Goal: Contribute content: Add original content to the website for others to see

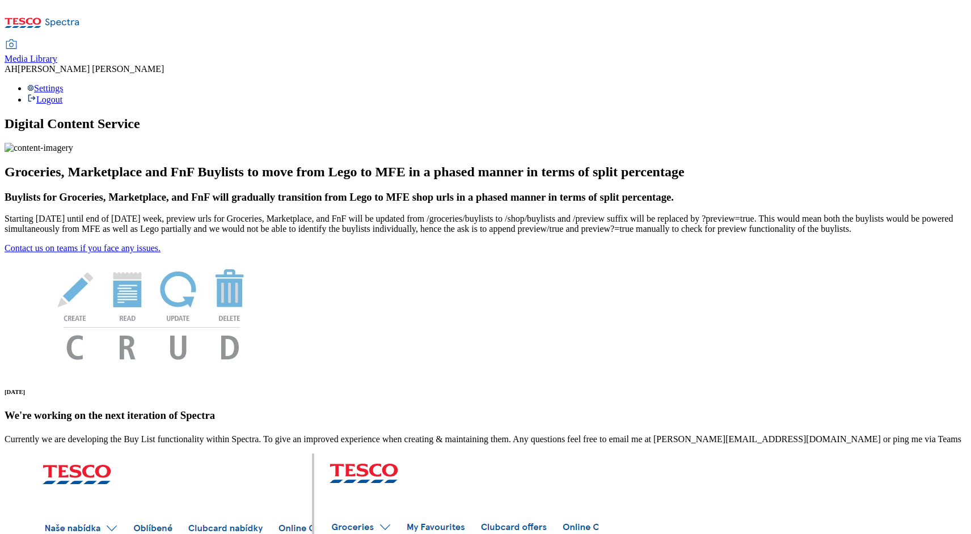
click at [57, 54] on span "Media Library" at bounding box center [31, 59] width 53 height 10
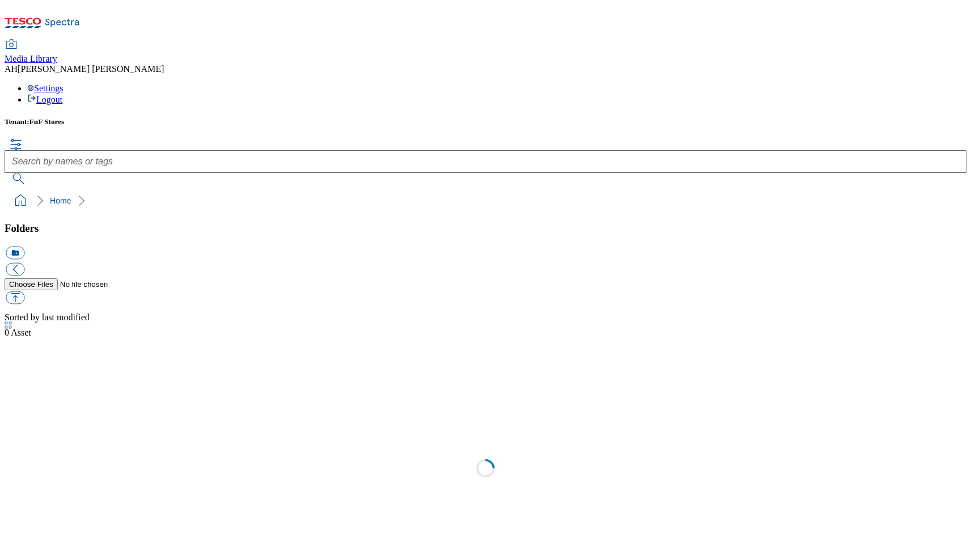
scroll to position [1, 0]
click at [69, 507] on div "2025" at bounding box center [486, 521] width 962 height 29
click at [23, 514] on link "2025" at bounding box center [14, 519] width 18 height 10
click at [16, 504] on use at bounding box center [10, 508] width 11 height 9
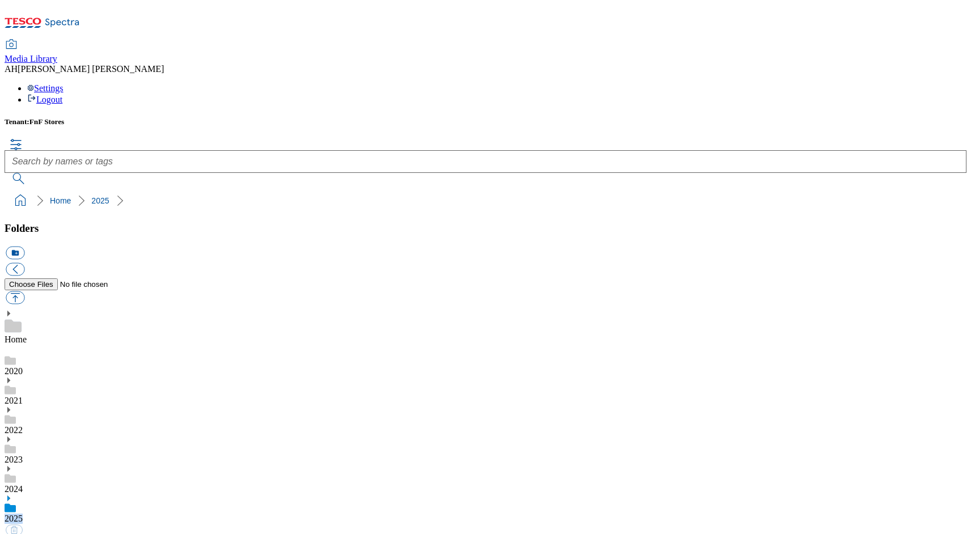
click at [16, 504] on use at bounding box center [10, 508] width 11 height 9
click at [12, 495] on icon at bounding box center [9, 499] width 8 height 8
click at [23, 514] on link "2025" at bounding box center [14, 519] width 18 height 10
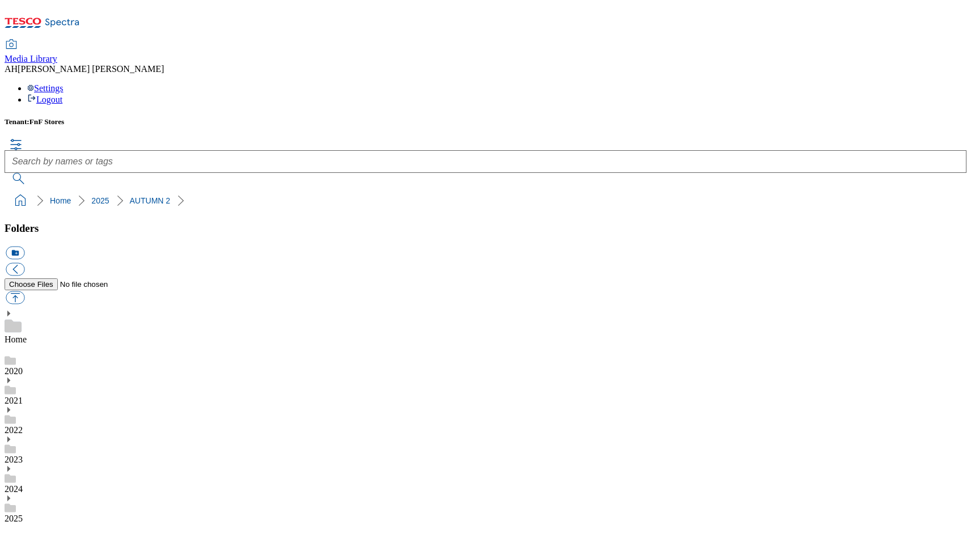
click at [87, 495] on div "2025" at bounding box center [486, 509] width 962 height 29
click at [23, 514] on link "2025" at bounding box center [14, 519] width 18 height 10
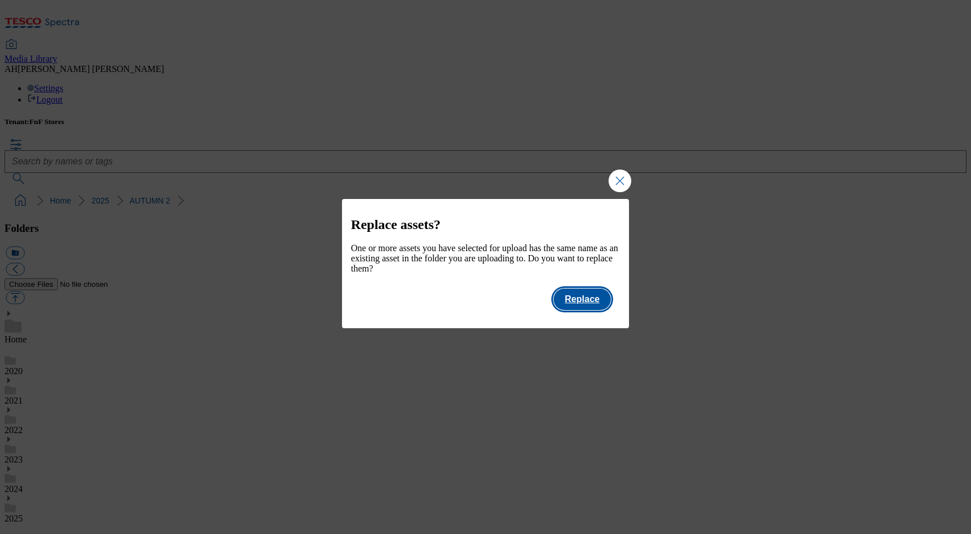
click at [595, 306] on button "Replace" at bounding box center [582, 300] width 57 height 22
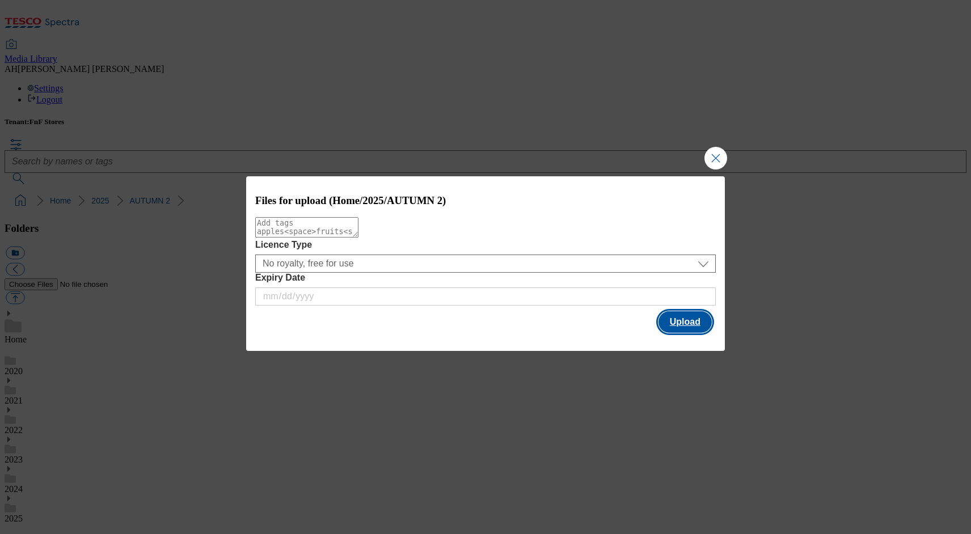
click at [676, 324] on button "Upload" at bounding box center [684, 322] width 53 height 22
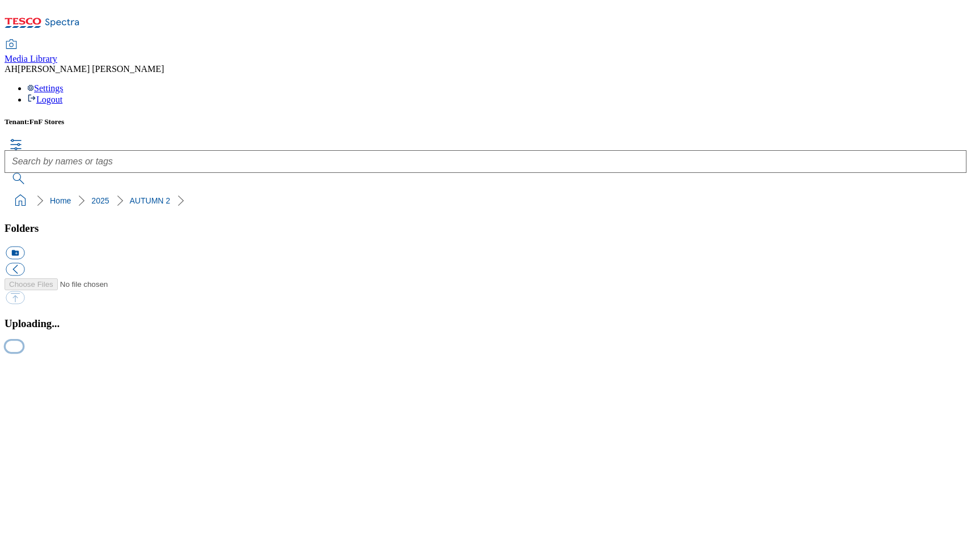
click at [23, 352] on button "button" at bounding box center [14, 346] width 17 height 11
click at [23, 365] on button "button" at bounding box center [14, 359] width 17 height 11
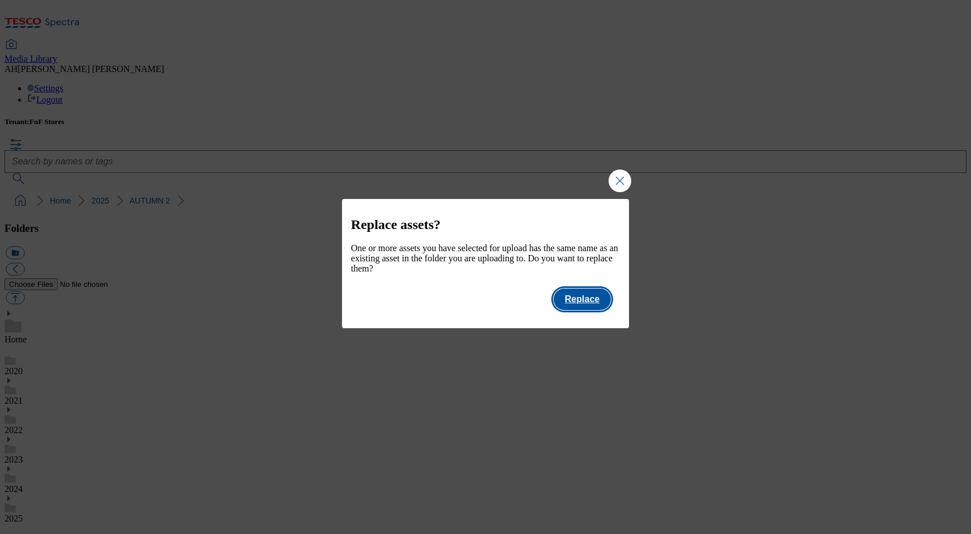
click at [584, 305] on button "Replace" at bounding box center [582, 300] width 57 height 22
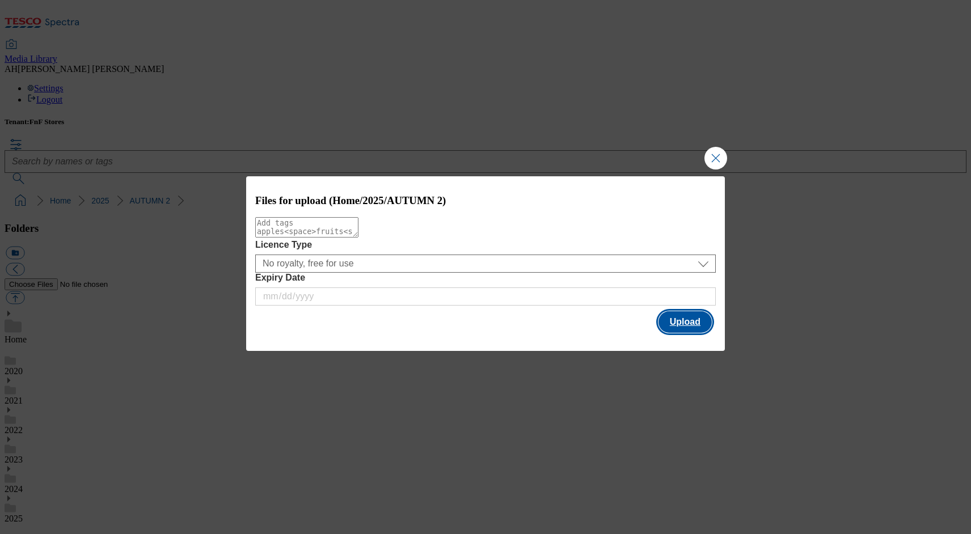
click at [691, 324] on button "Upload" at bounding box center [684, 322] width 53 height 22
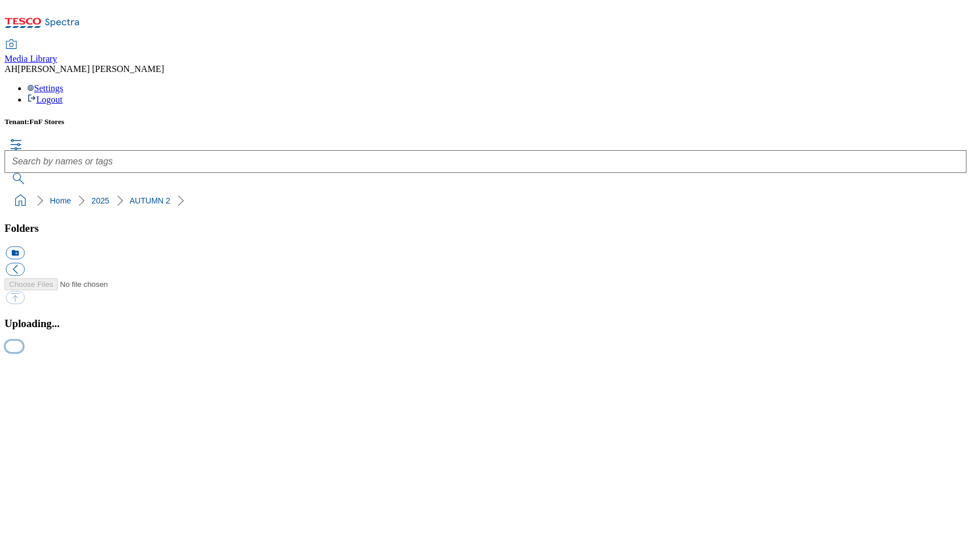
click at [23, 352] on button "button" at bounding box center [14, 346] width 17 height 11
click at [23, 365] on button "button" at bounding box center [14, 359] width 17 height 11
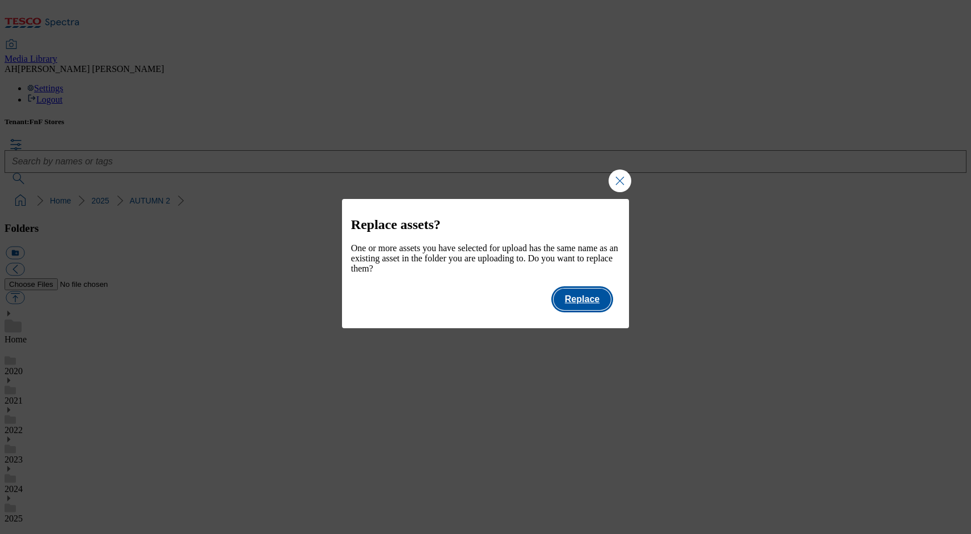
click at [594, 305] on button "Replace" at bounding box center [582, 300] width 57 height 22
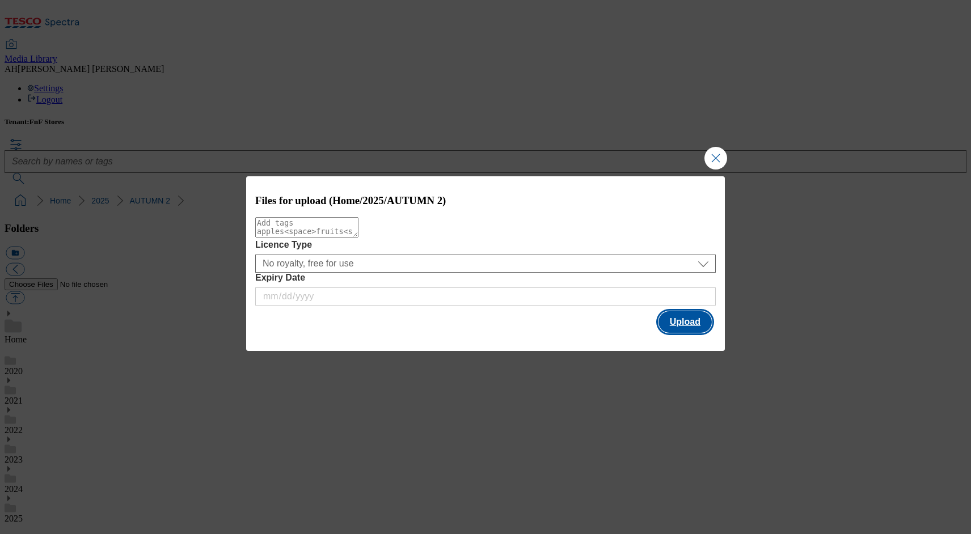
click at [685, 321] on button "Upload" at bounding box center [684, 322] width 53 height 22
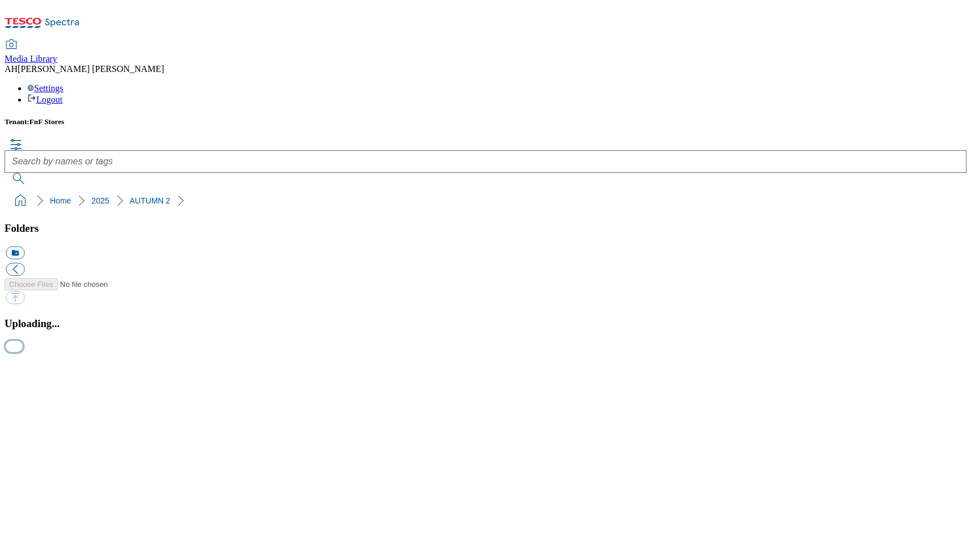
click at [23, 352] on button "button" at bounding box center [14, 346] width 17 height 11
click at [23, 365] on button "button" at bounding box center [14, 359] width 17 height 11
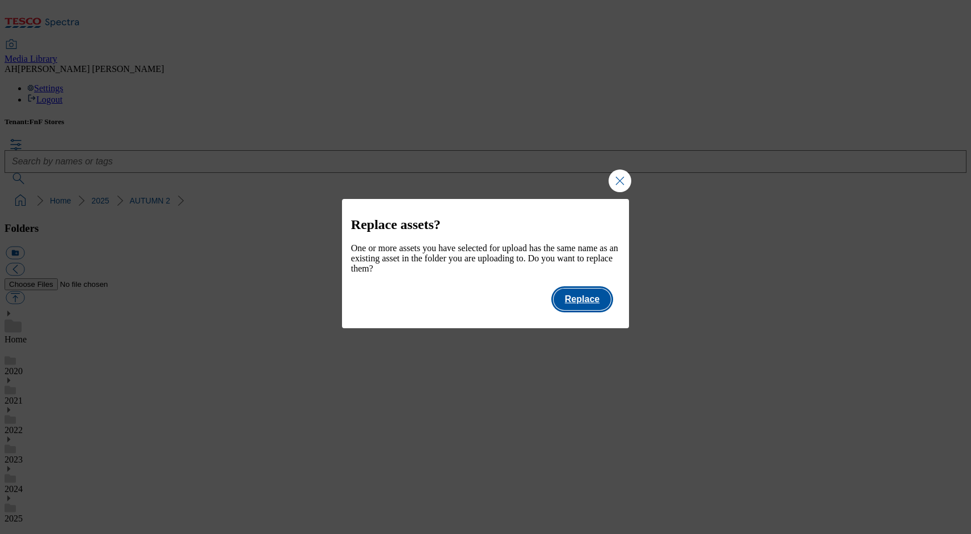
click at [588, 307] on button "Replace" at bounding box center [582, 300] width 57 height 22
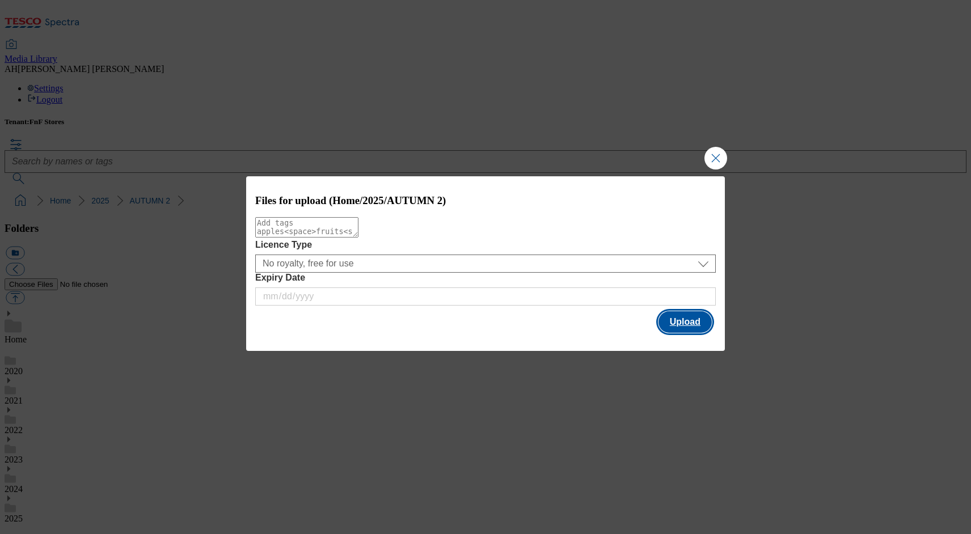
click at [675, 319] on button "Upload" at bounding box center [684, 322] width 53 height 22
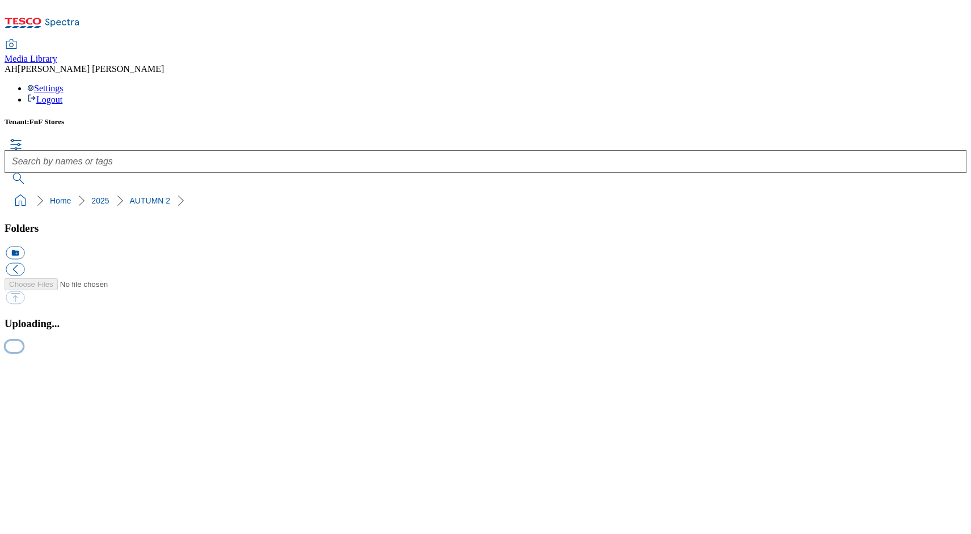
click at [23, 352] on button "button" at bounding box center [14, 346] width 17 height 11
click at [23, 365] on button "button" at bounding box center [14, 359] width 17 height 11
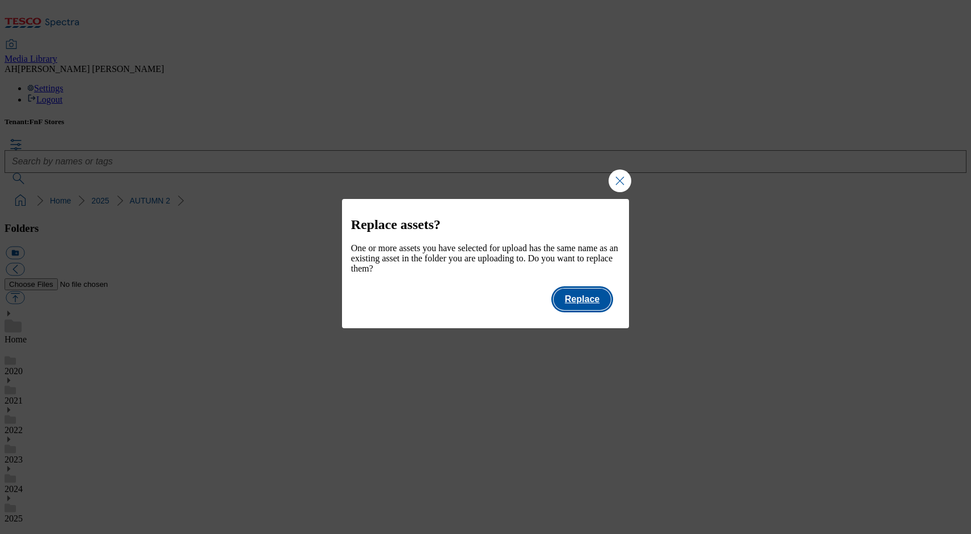
click at [585, 306] on button "Replace" at bounding box center [582, 300] width 57 height 22
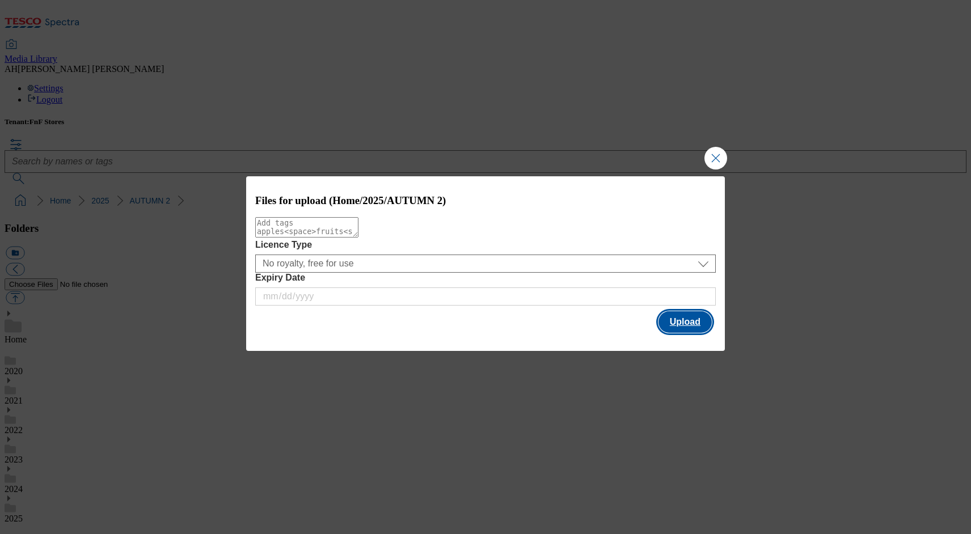
click at [687, 320] on button "Upload" at bounding box center [684, 322] width 53 height 22
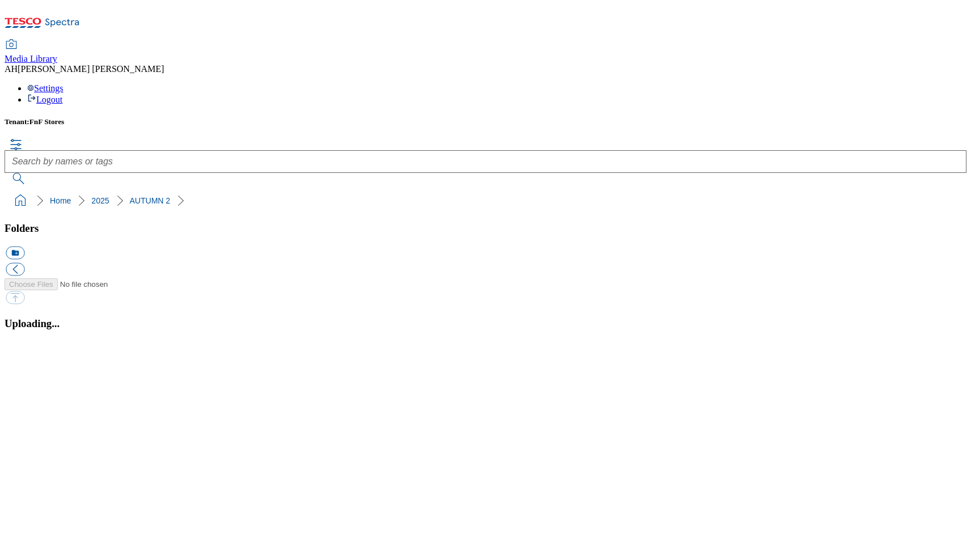
click at [23, 352] on button "button" at bounding box center [14, 346] width 17 height 11
click at [23, 365] on button "button" at bounding box center [14, 359] width 17 height 11
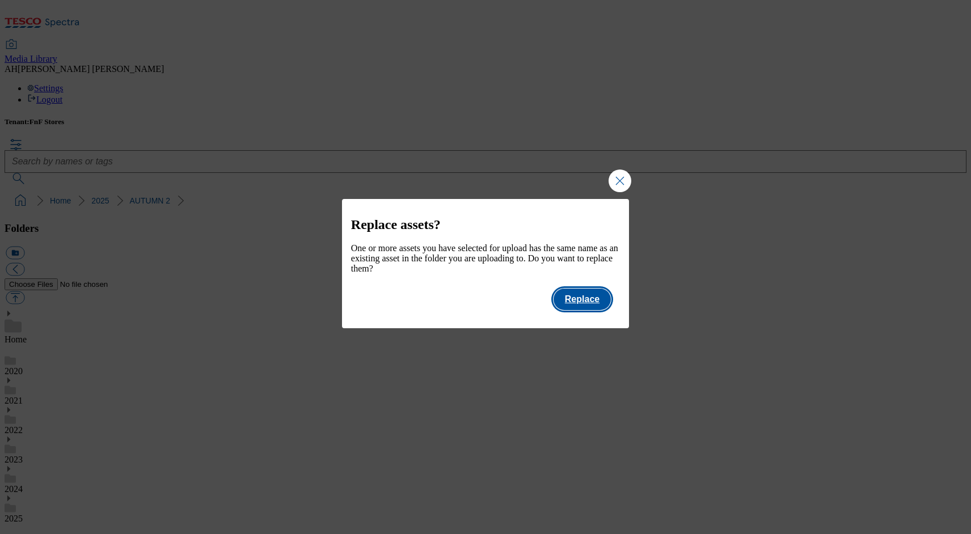
click at [593, 310] on button "Replace" at bounding box center [582, 300] width 57 height 22
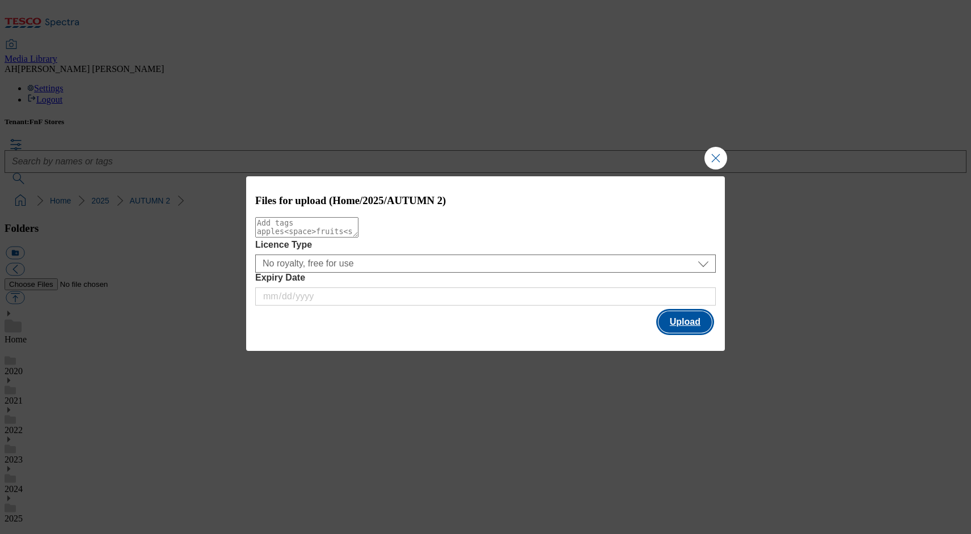
click at [679, 326] on button "Upload" at bounding box center [684, 322] width 53 height 22
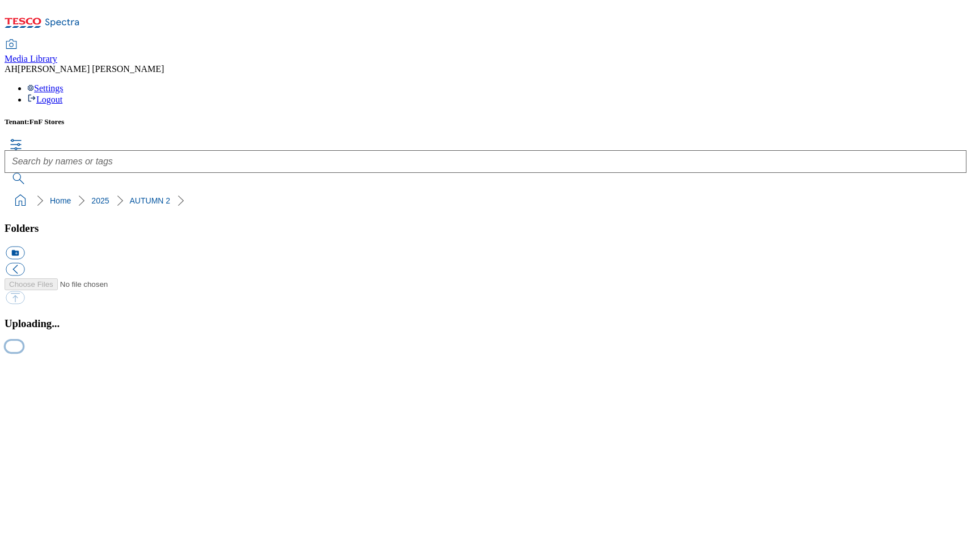
click at [23, 352] on button "button" at bounding box center [14, 346] width 17 height 11
click at [23, 365] on button "button" at bounding box center [14, 359] width 17 height 11
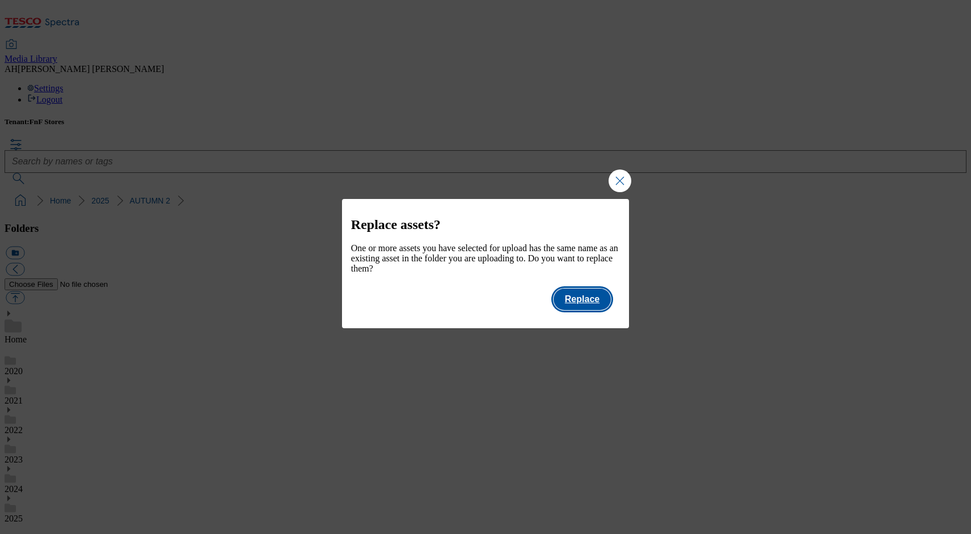
click at [603, 310] on button "Replace" at bounding box center [582, 300] width 57 height 22
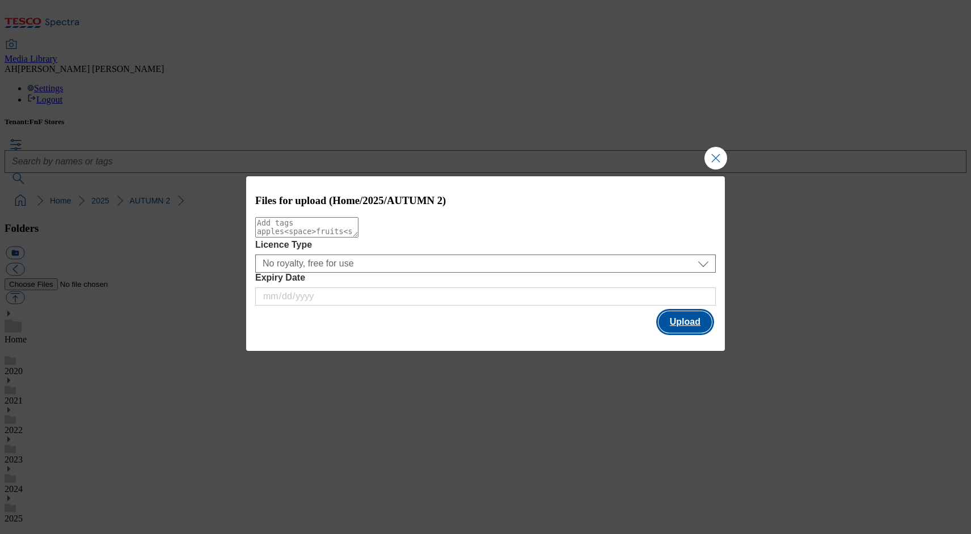
click at [675, 320] on button "Upload" at bounding box center [684, 322] width 53 height 22
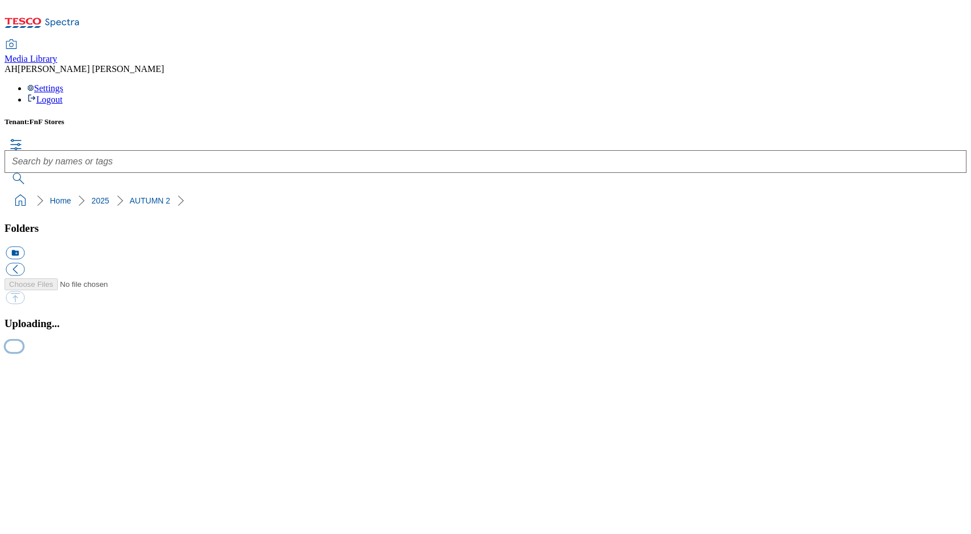
click at [23, 352] on button "button" at bounding box center [14, 346] width 17 height 11
click at [23, 365] on button "button" at bounding box center [14, 359] width 17 height 11
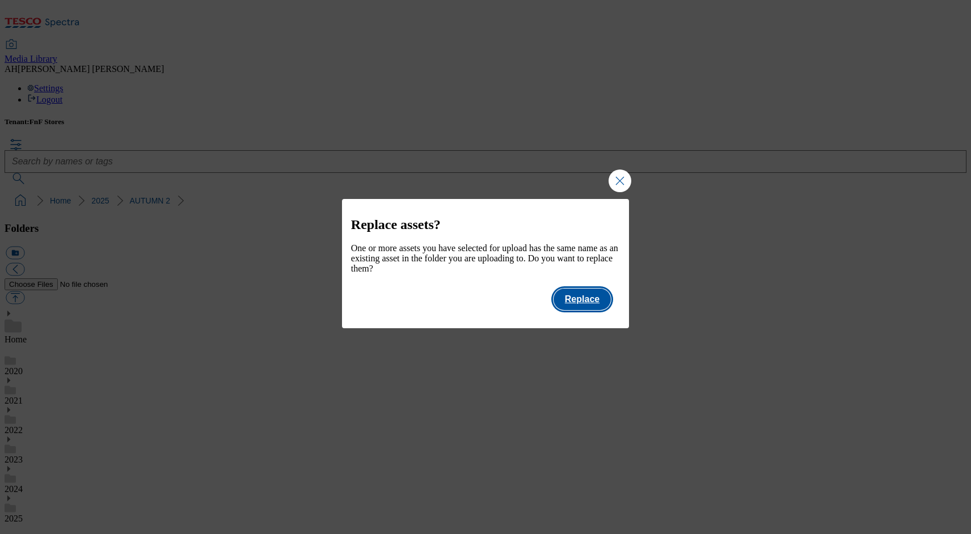
click at [595, 310] on button "Replace" at bounding box center [582, 300] width 57 height 22
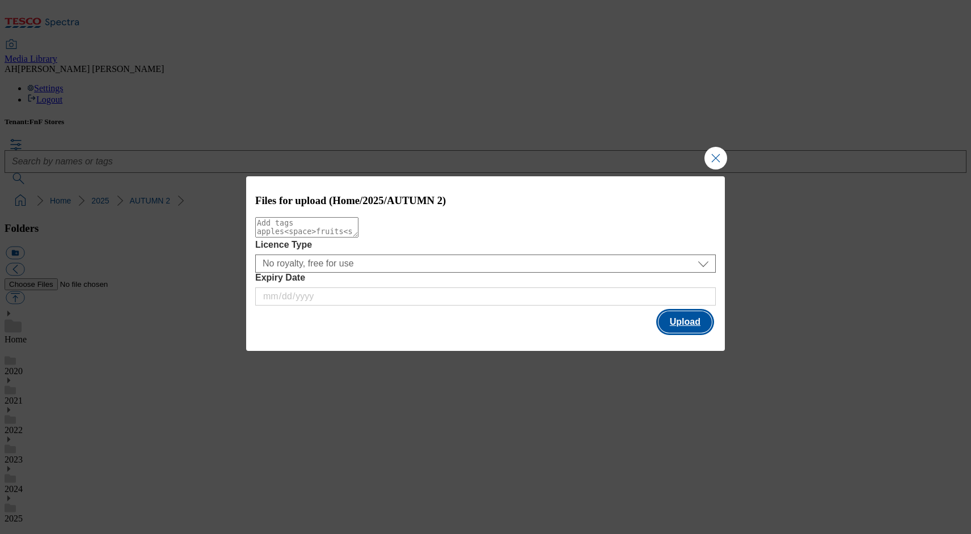
click at [682, 323] on button "Upload" at bounding box center [684, 322] width 53 height 22
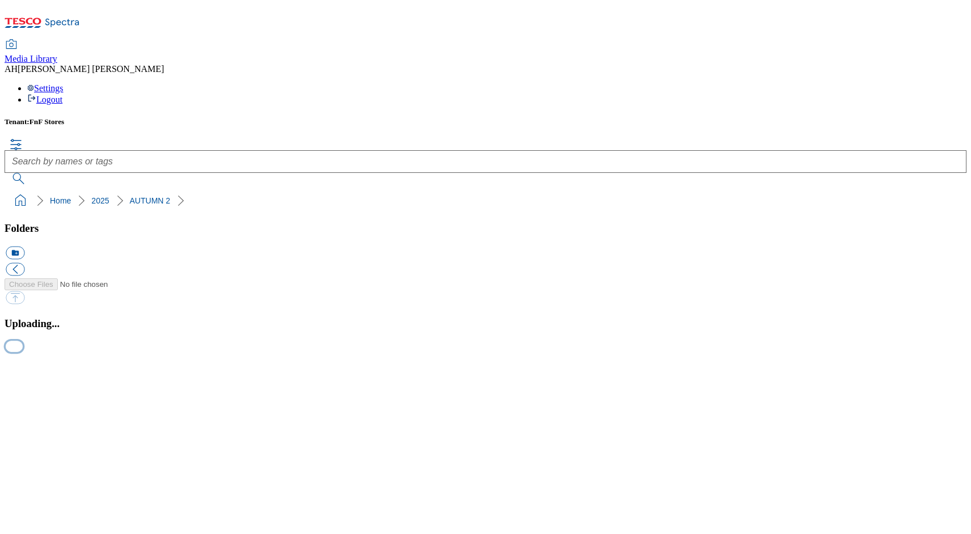
click at [23, 352] on button "button" at bounding box center [14, 346] width 17 height 11
click at [23, 365] on button "button" at bounding box center [14, 359] width 17 height 11
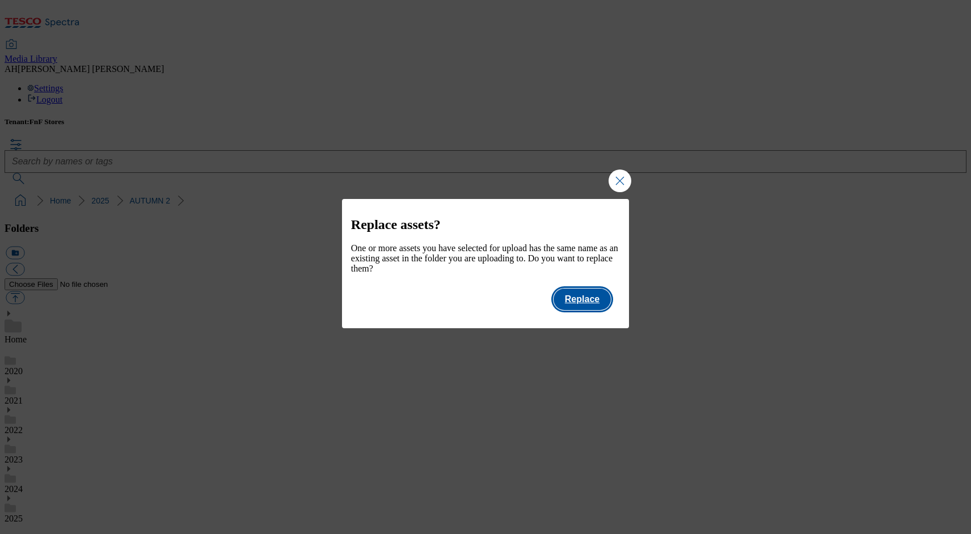
click at [601, 310] on button "Replace" at bounding box center [582, 300] width 57 height 22
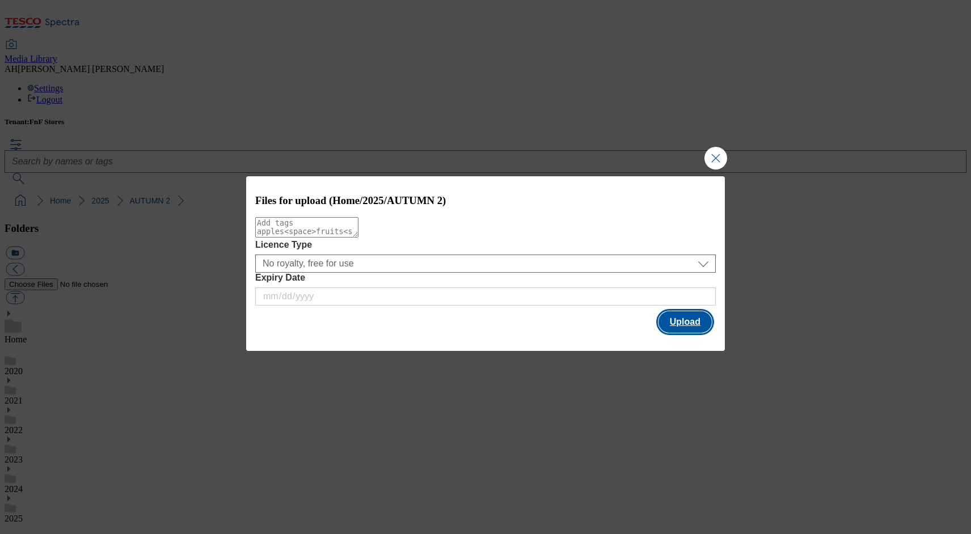
click at [697, 325] on button "Upload" at bounding box center [684, 322] width 53 height 22
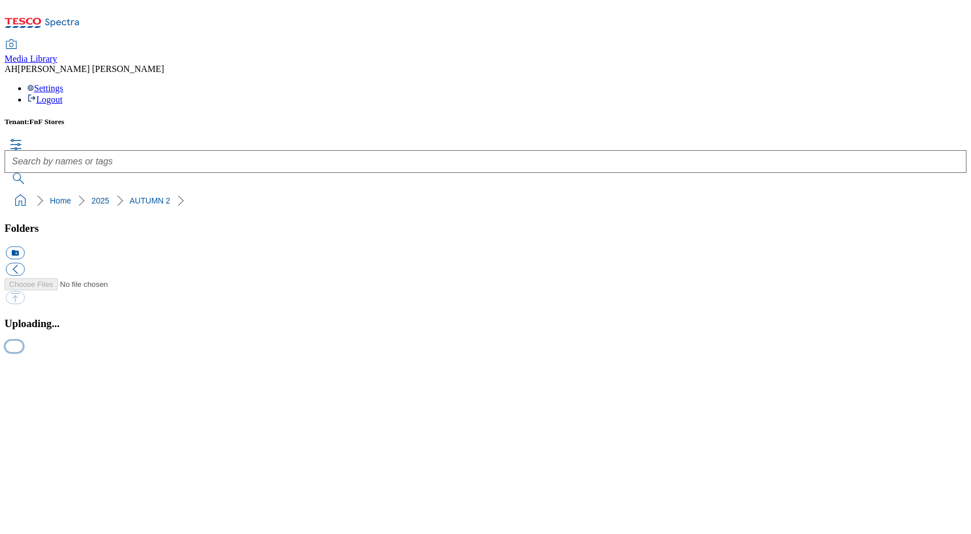
click at [23, 352] on button "button" at bounding box center [14, 346] width 17 height 11
click at [23, 365] on button "button" at bounding box center [14, 359] width 17 height 11
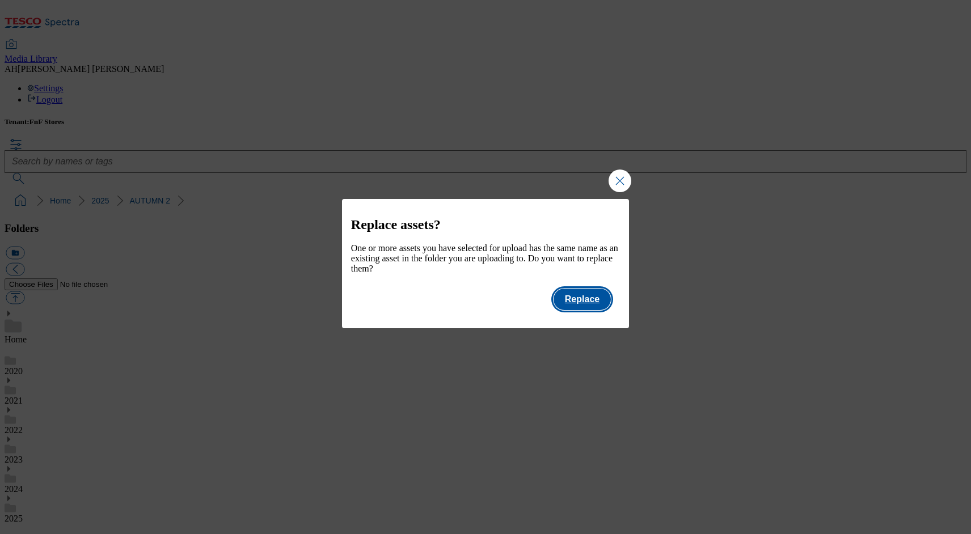
click at [593, 310] on button "Replace" at bounding box center [582, 300] width 57 height 22
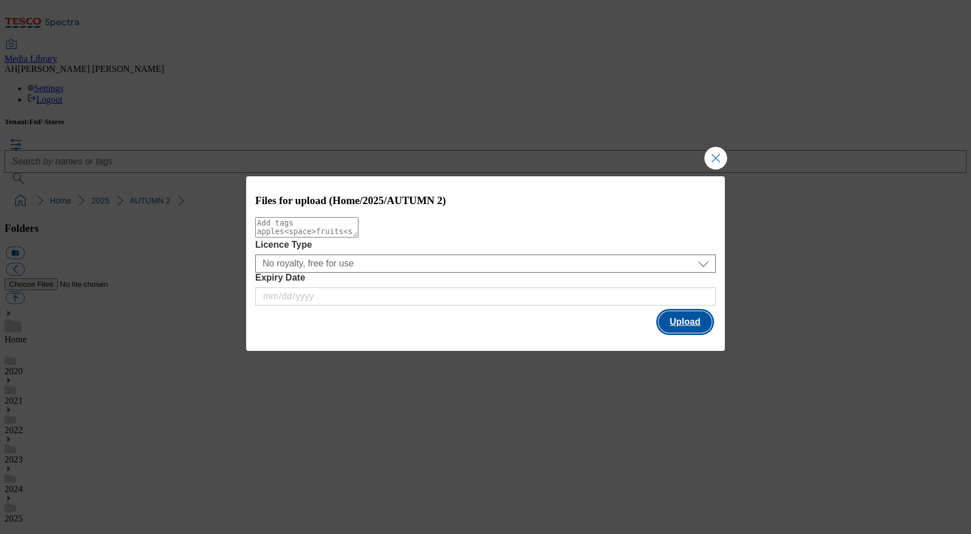
click at [673, 323] on button "Upload" at bounding box center [684, 322] width 53 height 22
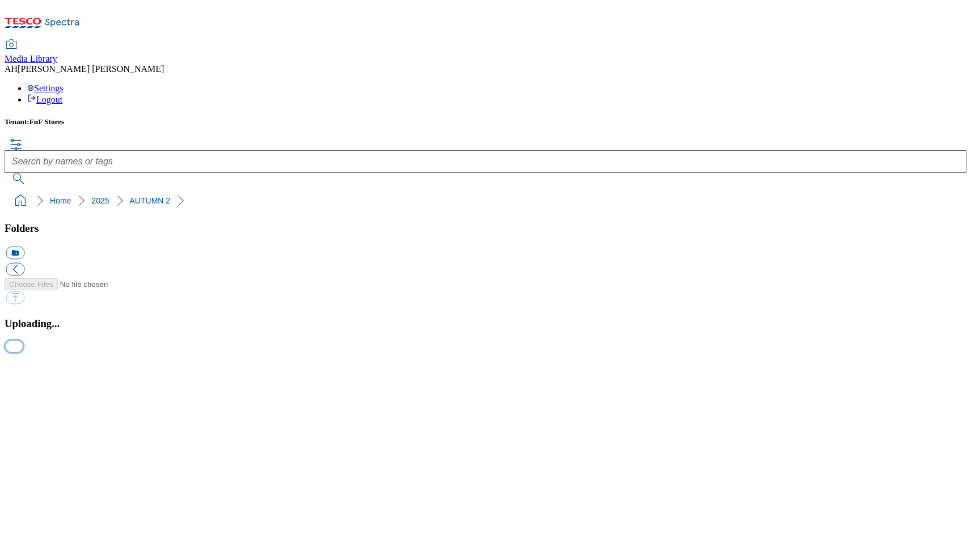
click at [23, 352] on button "button" at bounding box center [14, 346] width 17 height 11
click at [23, 365] on button "button" at bounding box center [14, 359] width 17 height 11
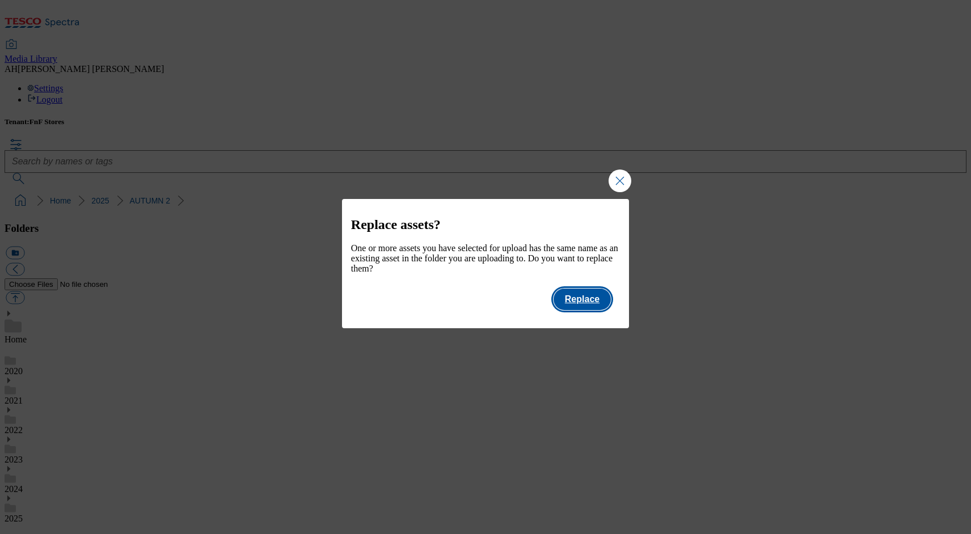
click at [594, 310] on button "Replace" at bounding box center [582, 300] width 57 height 22
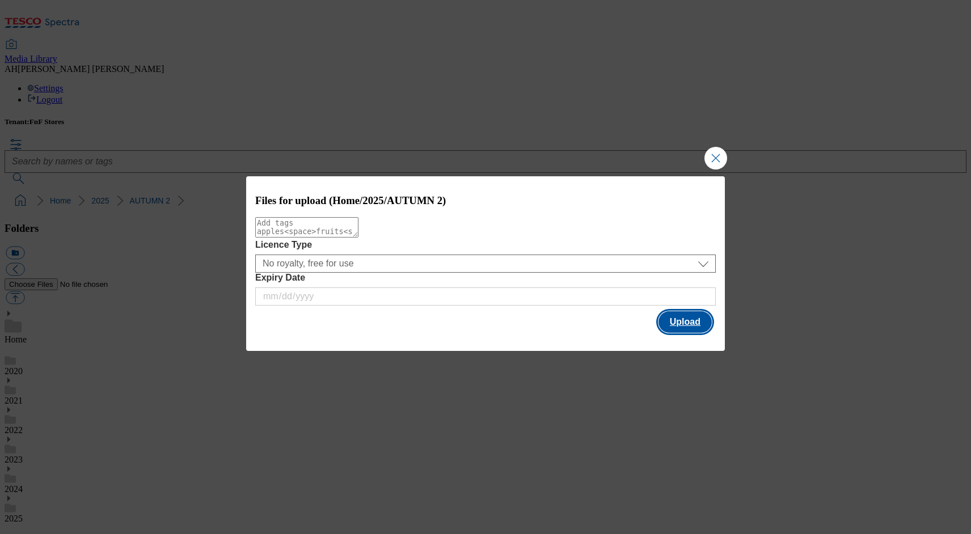
click at [674, 323] on button "Upload" at bounding box center [684, 322] width 53 height 22
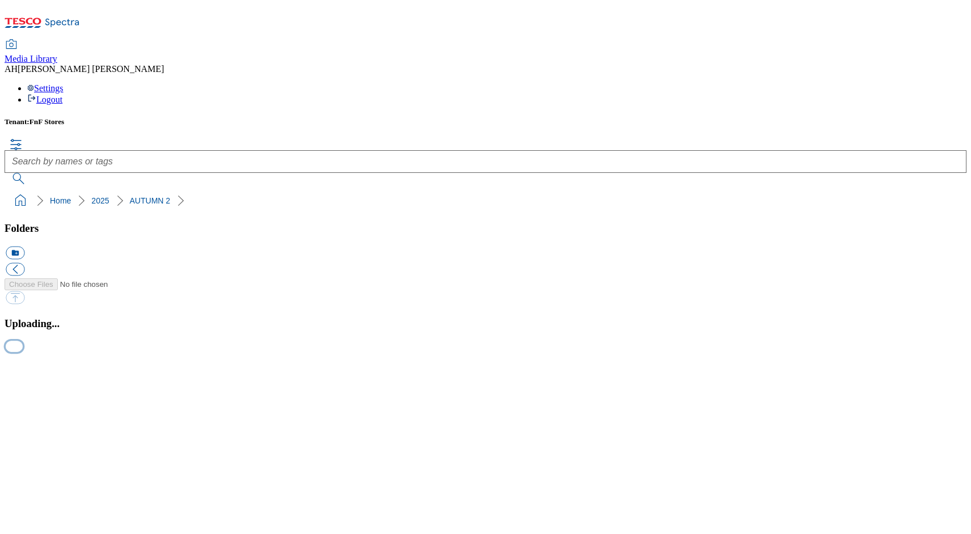
click at [23, 352] on button "button" at bounding box center [14, 346] width 17 height 11
click at [23, 365] on button "button" at bounding box center [14, 359] width 17 height 11
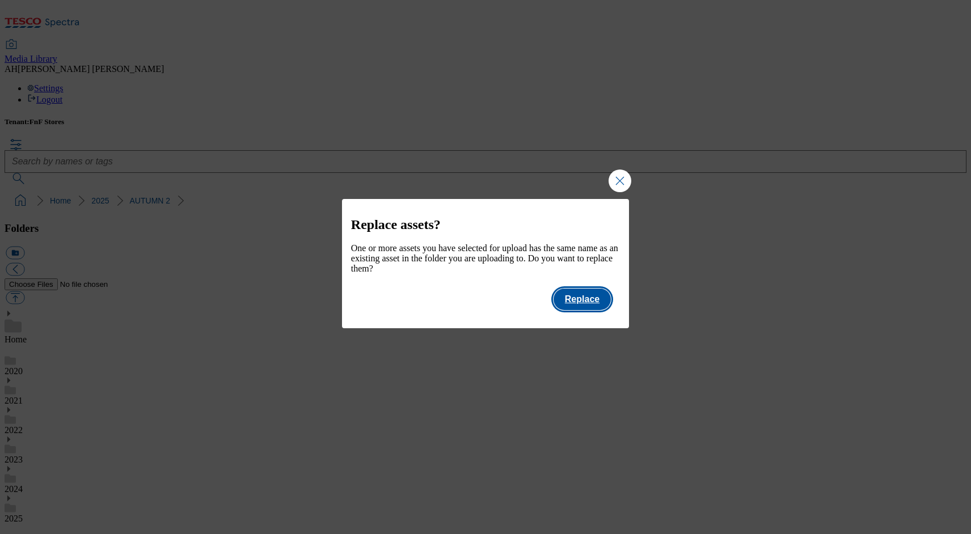
click at [594, 306] on button "Replace" at bounding box center [582, 300] width 57 height 22
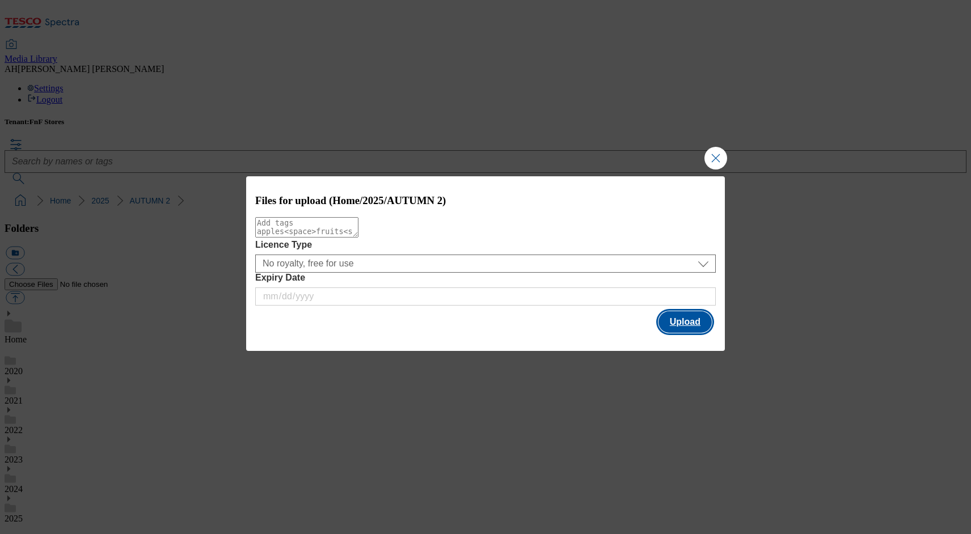
click at [679, 323] on button "Upload" at bounding box center [684, 322] width 53 height 22
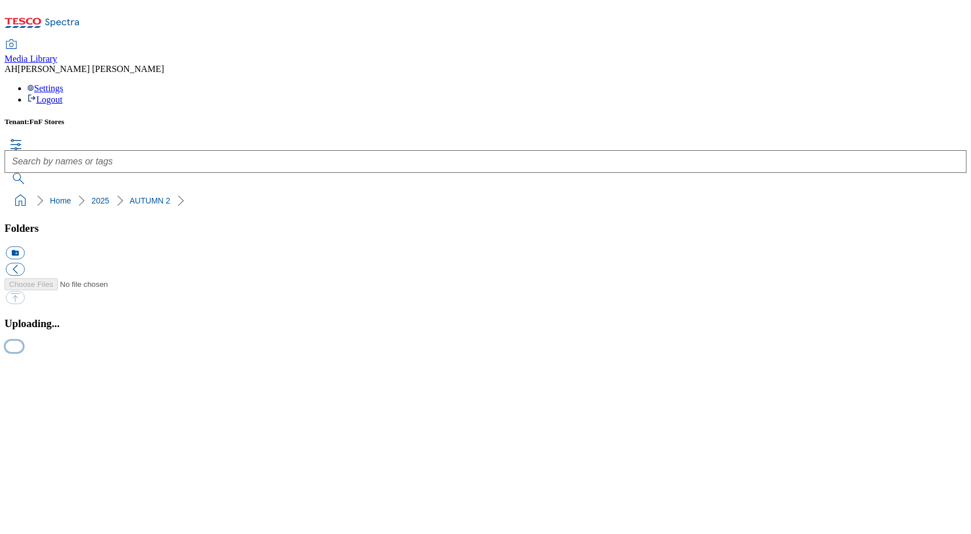
click at [23, 352] on button "button" at bounding box center [14, 346] width 17 height 11
click at [23, 365] on button "button" at bounding box center [14, 359] width 17 height 11
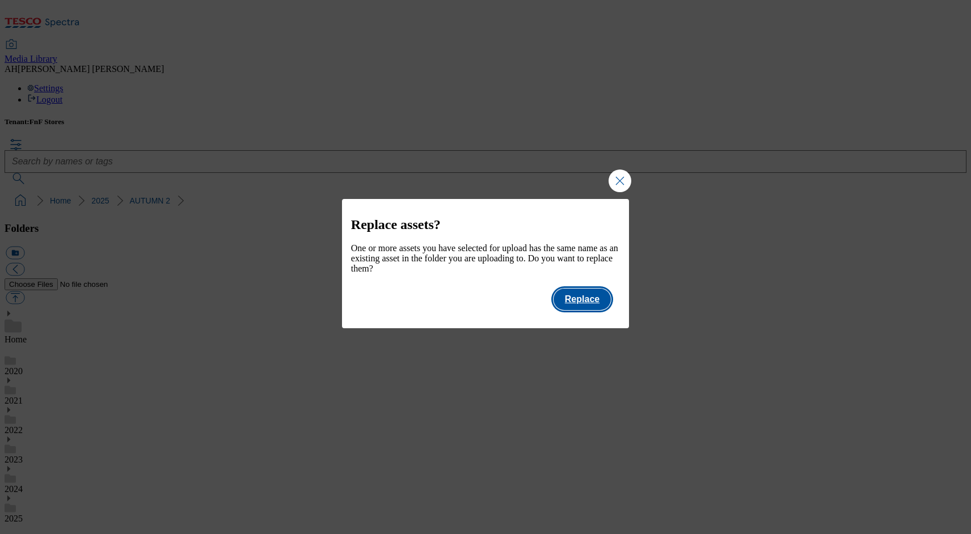
click at [585, 310] on button "Replace" at bounding box center [582, 300] width 57 height 22
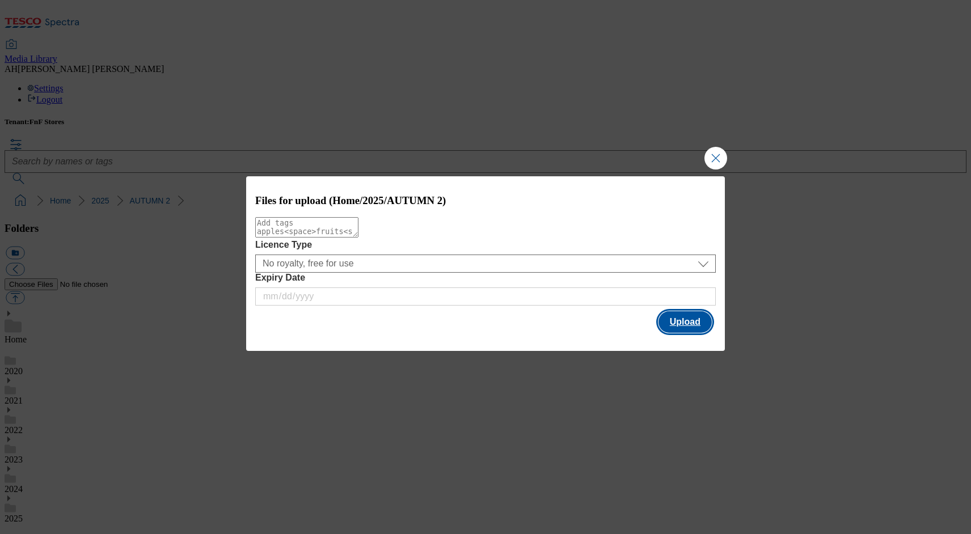
click at [685, 327] on button "Upload" at bounding box center [684, 322] width 53 height 22
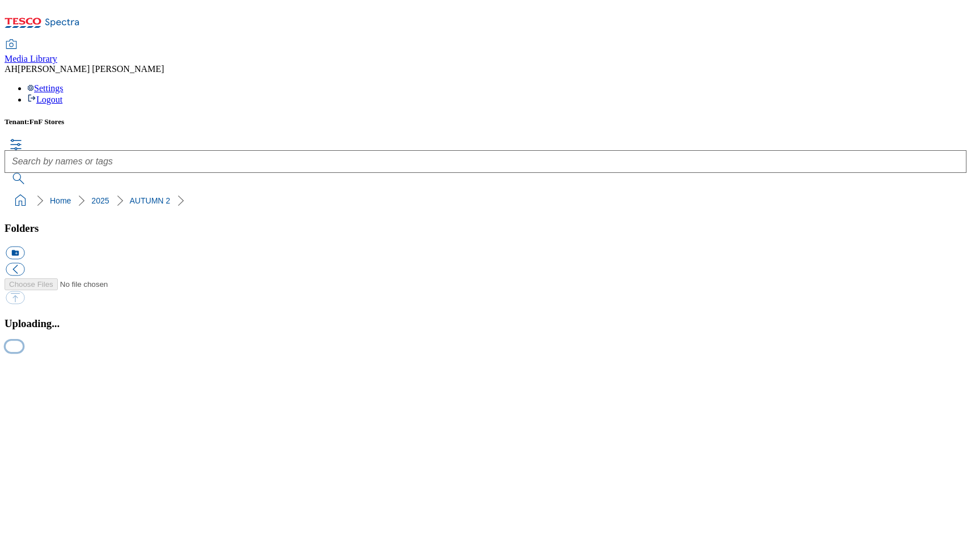
click at [23, 352] on button "button" at bounding box center [14, 346] width 17 height 11
click at [23, 365] on button "button" at bounding box center [14, 359] width 17 height 11
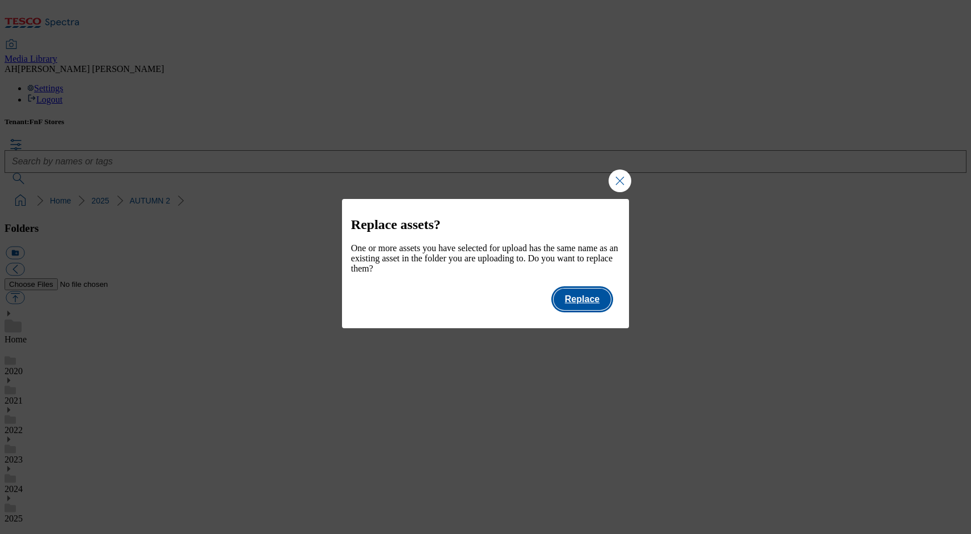
click at [562, 310] on button "Replace" at bounding box center [582, 300] width 57 height 22
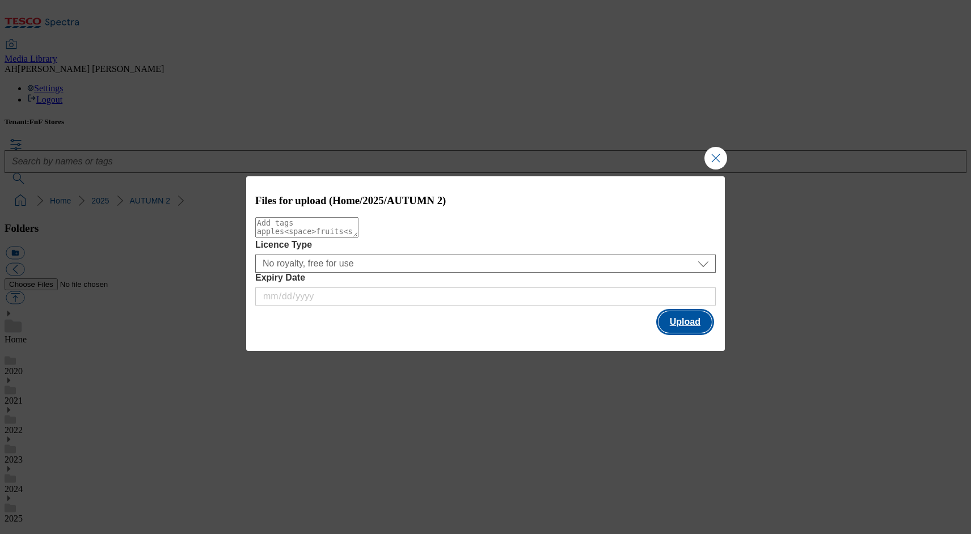
click at [674, 326] on button "Upload" at bounding box center [684, 322] width 53 height 22
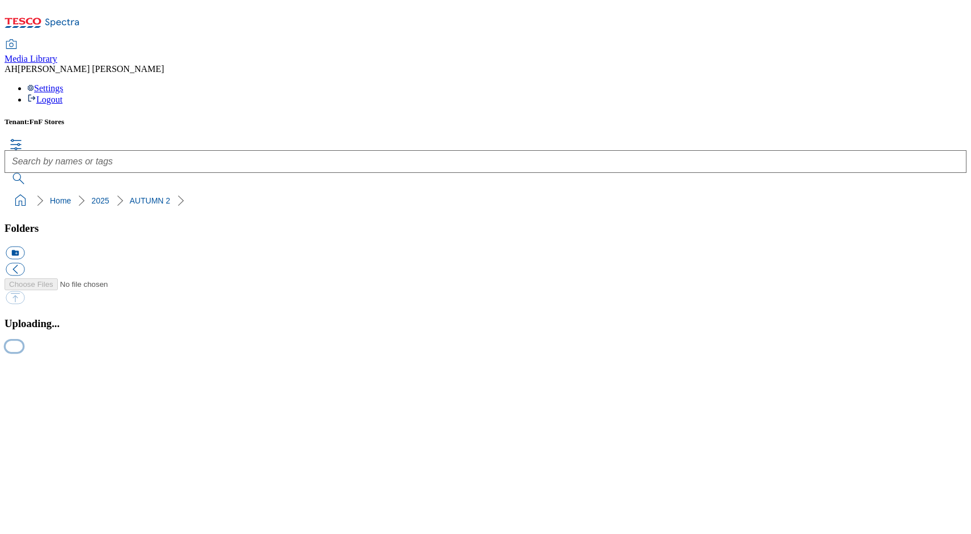
click at [23, 352] on button "button" at bounding box center [14, 346] width 17 height 11
click at [23, 365] on button "button" at bounding box center [14, 359] width 17 height 11
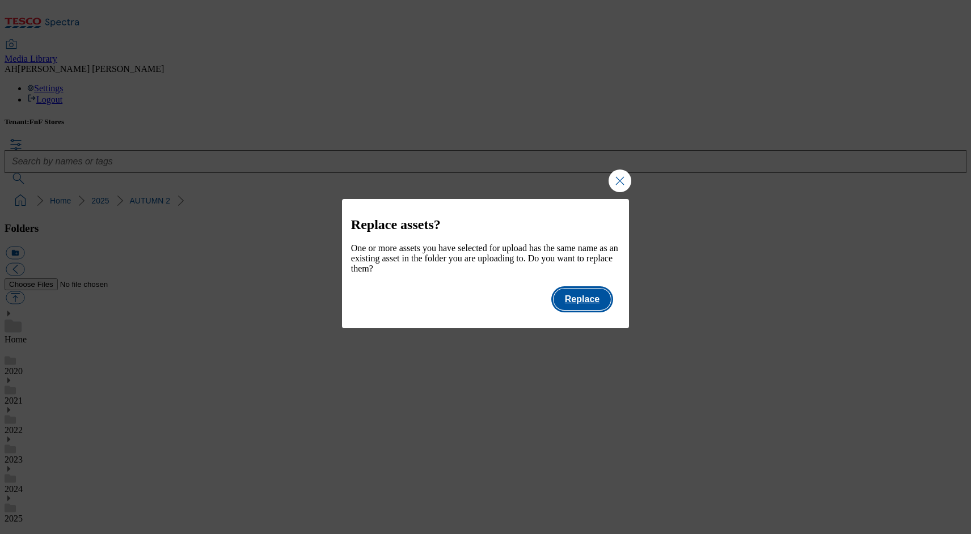
click at [563, 305] on button "Replace" at bounding box center [582, 300] width 57 height 22
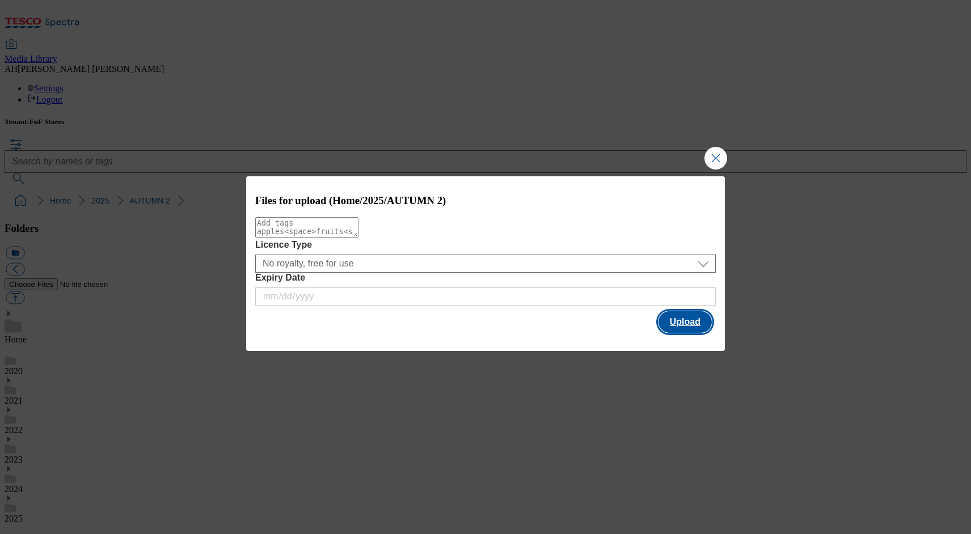
click at [679, 327] on button "Upload" at bounding box center [684, 322] width 53 height 22
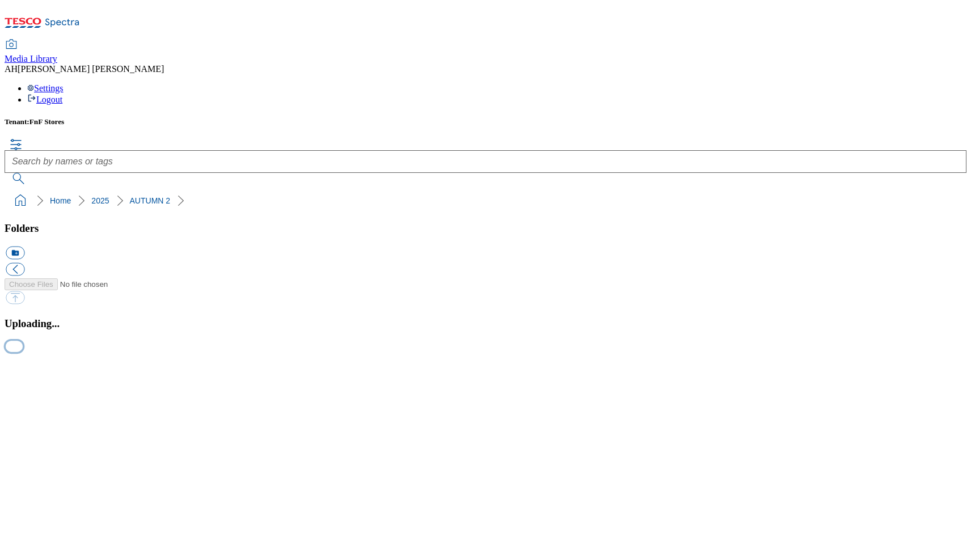
click at [23, 352] on button "button" at bounding box center [14, 346] width 17 height 11
click at [23, 365] on button "button" at bounding box center [14, 359] width 17 height 11
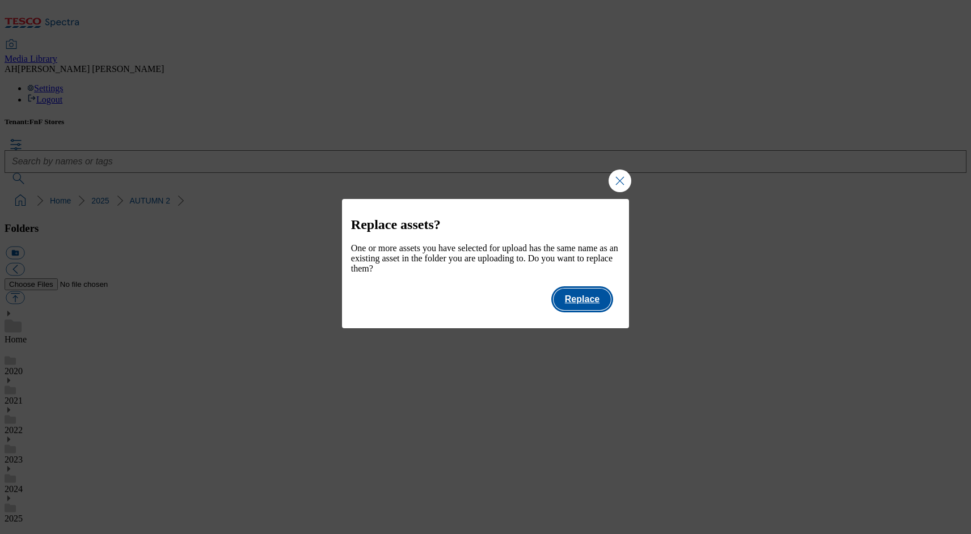
click at [598, 310] on button "Replace" at bounding box center [582, 300] width 57 height 22
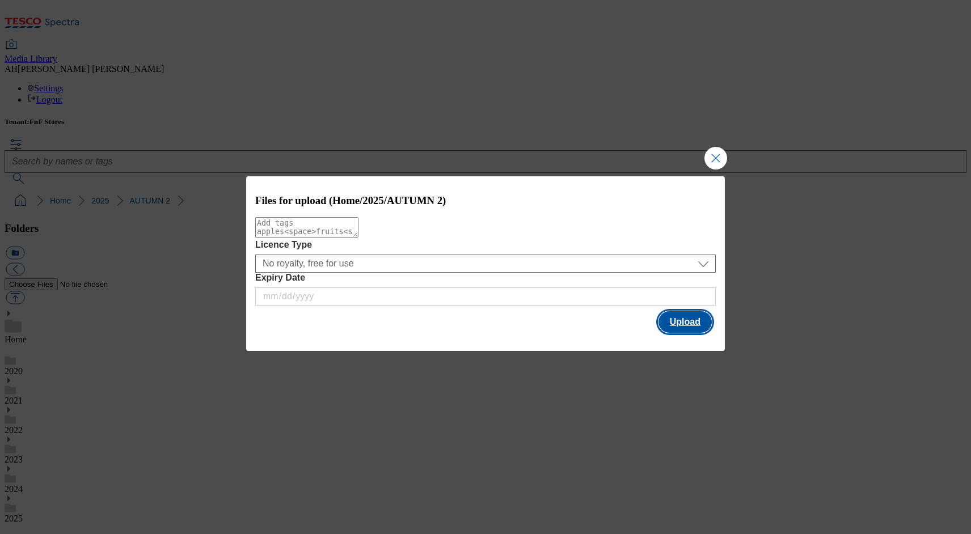
click at [669, 328] on button "Upload" at bounding box center [684, 322] width 53 height 22
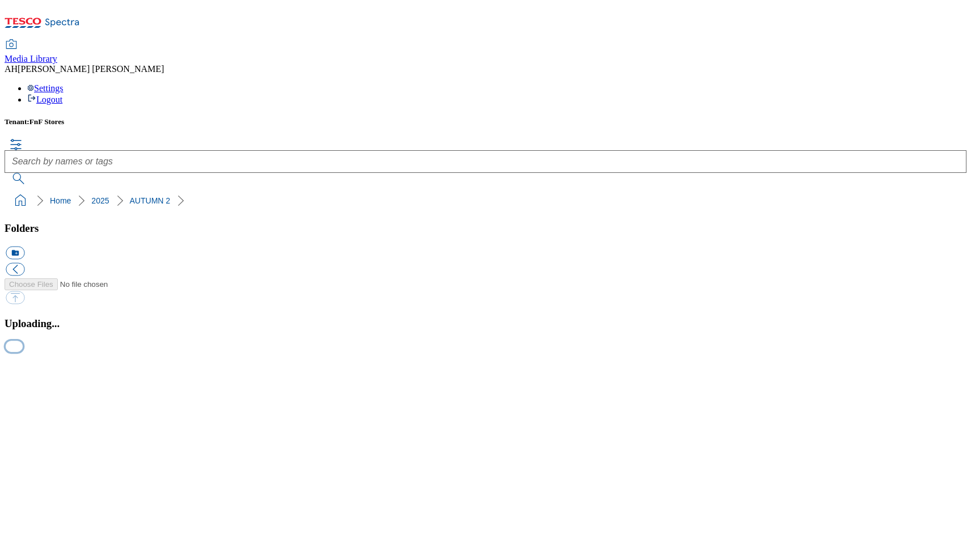
click at [23, 352] on button "button" at bounding box center [14, 346] width 17 height 11
click at [23, 365] on button "button" at bounding box center [14, 359] width 17 height 11
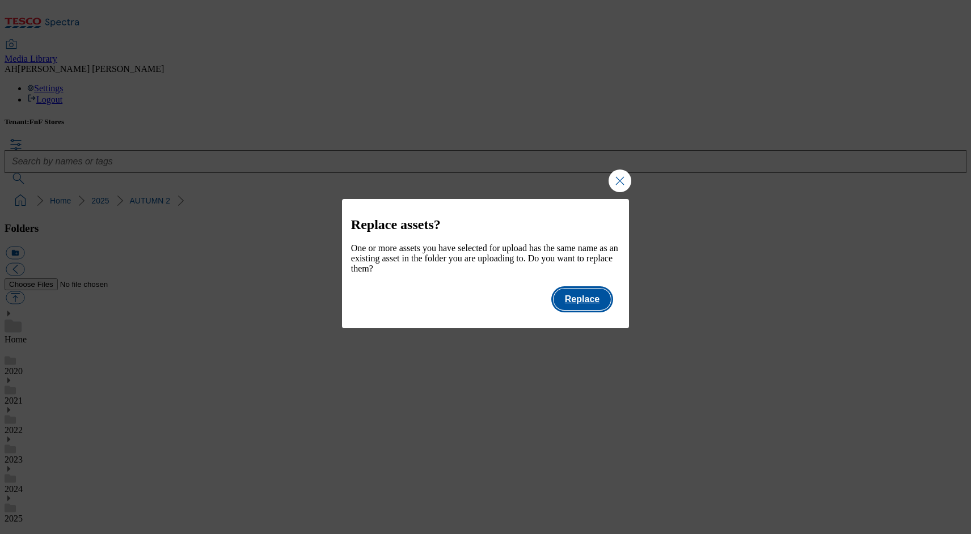
click at [590, 307] on button "Replace" at bounding box center [582, 300] width 57 height 22
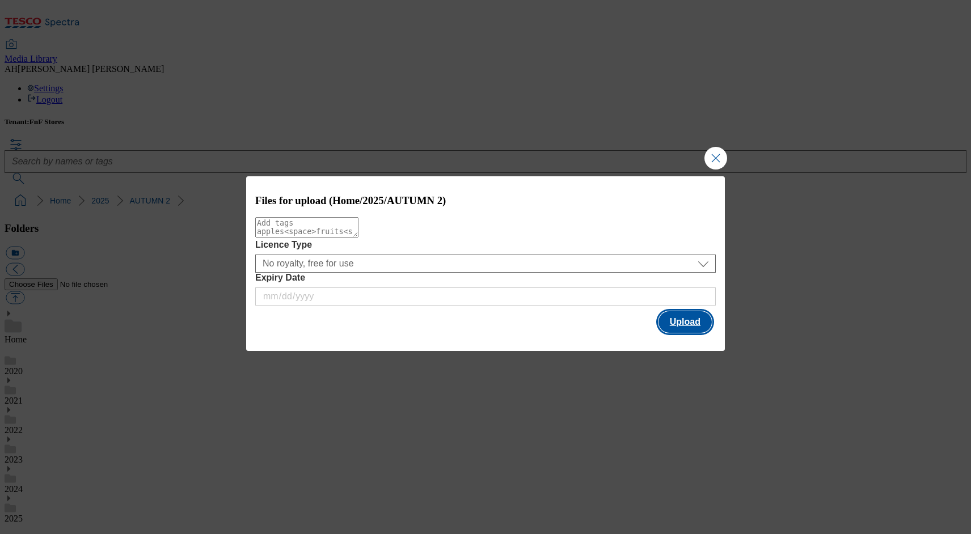
click at [698, 328] on button "Upload" at bounding box center [684, 322] width 53 height 22
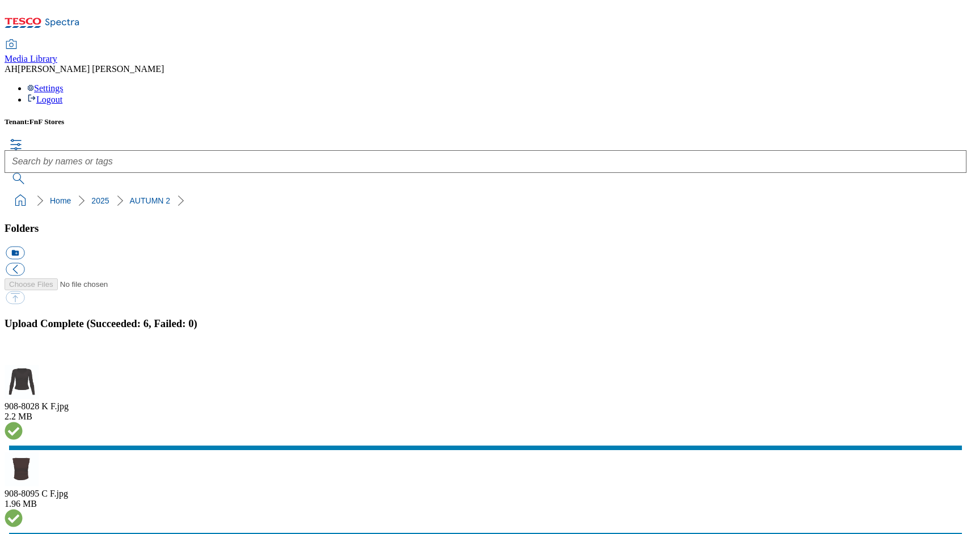
scroll to position [2, 0]
click at [23, 354] on button "button" at bounding box center [14, 359] width 17 height 11
